Goal: Task Accomplishment & Management: Use online tool/utility

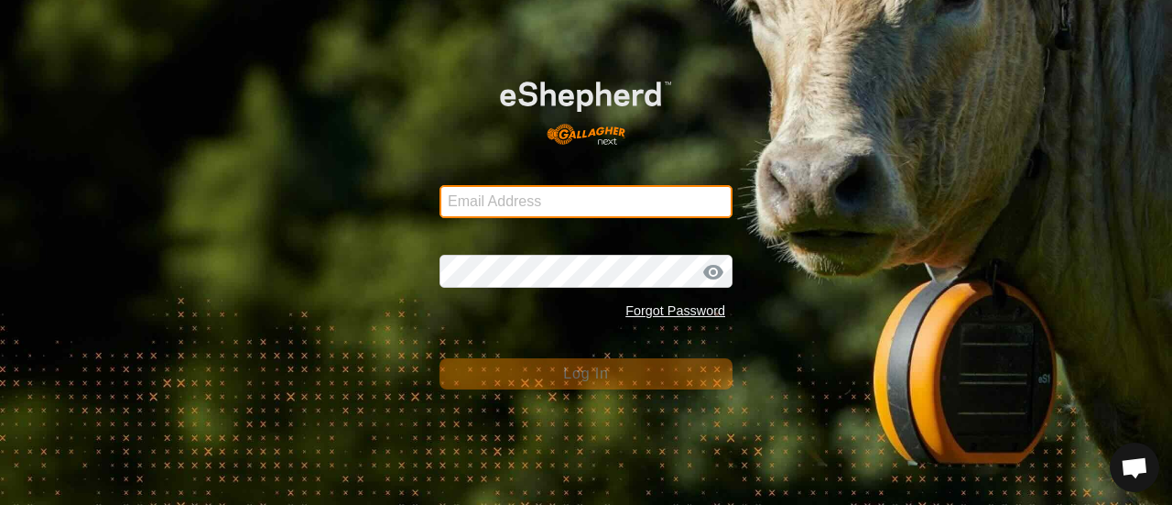
type input "servantingenuity@gmail.com"
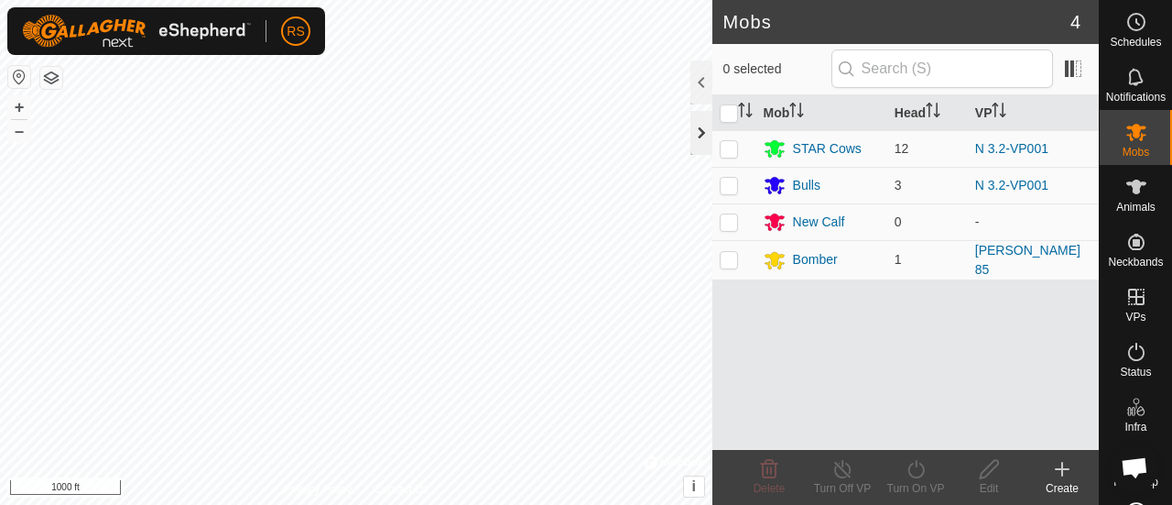
click at [702, 136] on div at bounding box center [702, 133] width 22 height 44
